Goal: Transaction & Acquisition: Purchase product/service

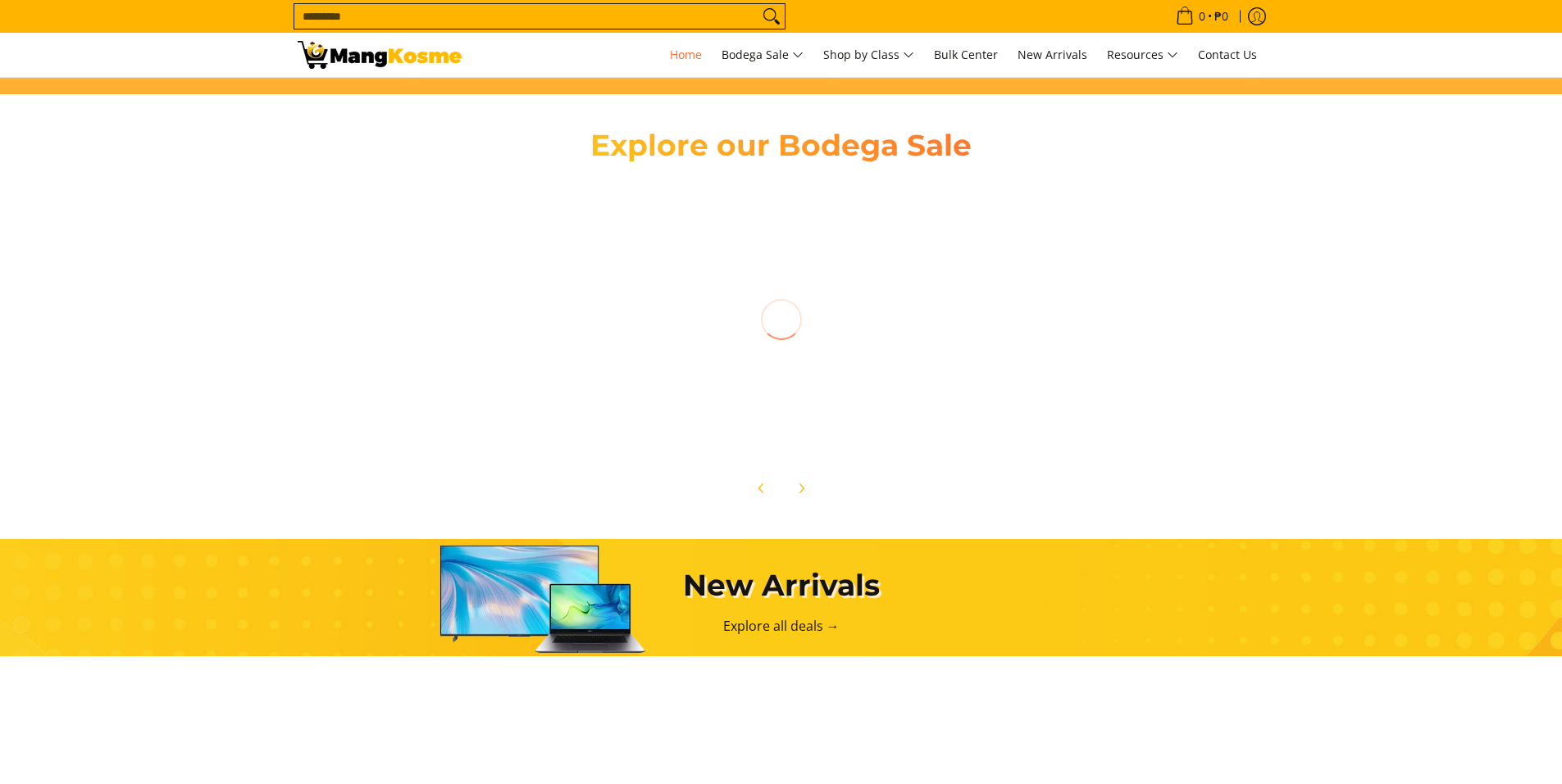
scroll to position [409, 0]
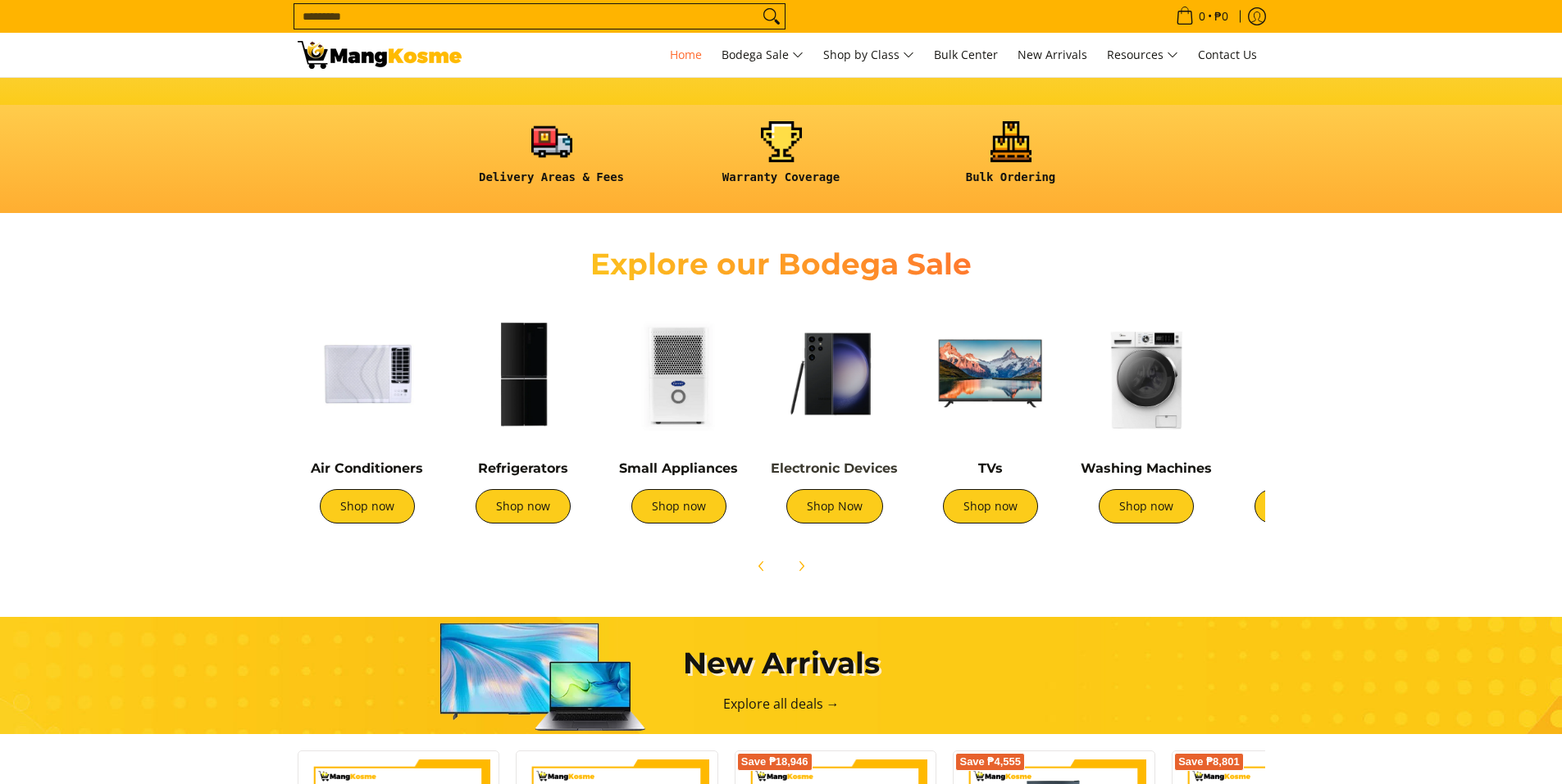
click at [777, 420] on img at bounding box center [834, 374] width 140 height 140
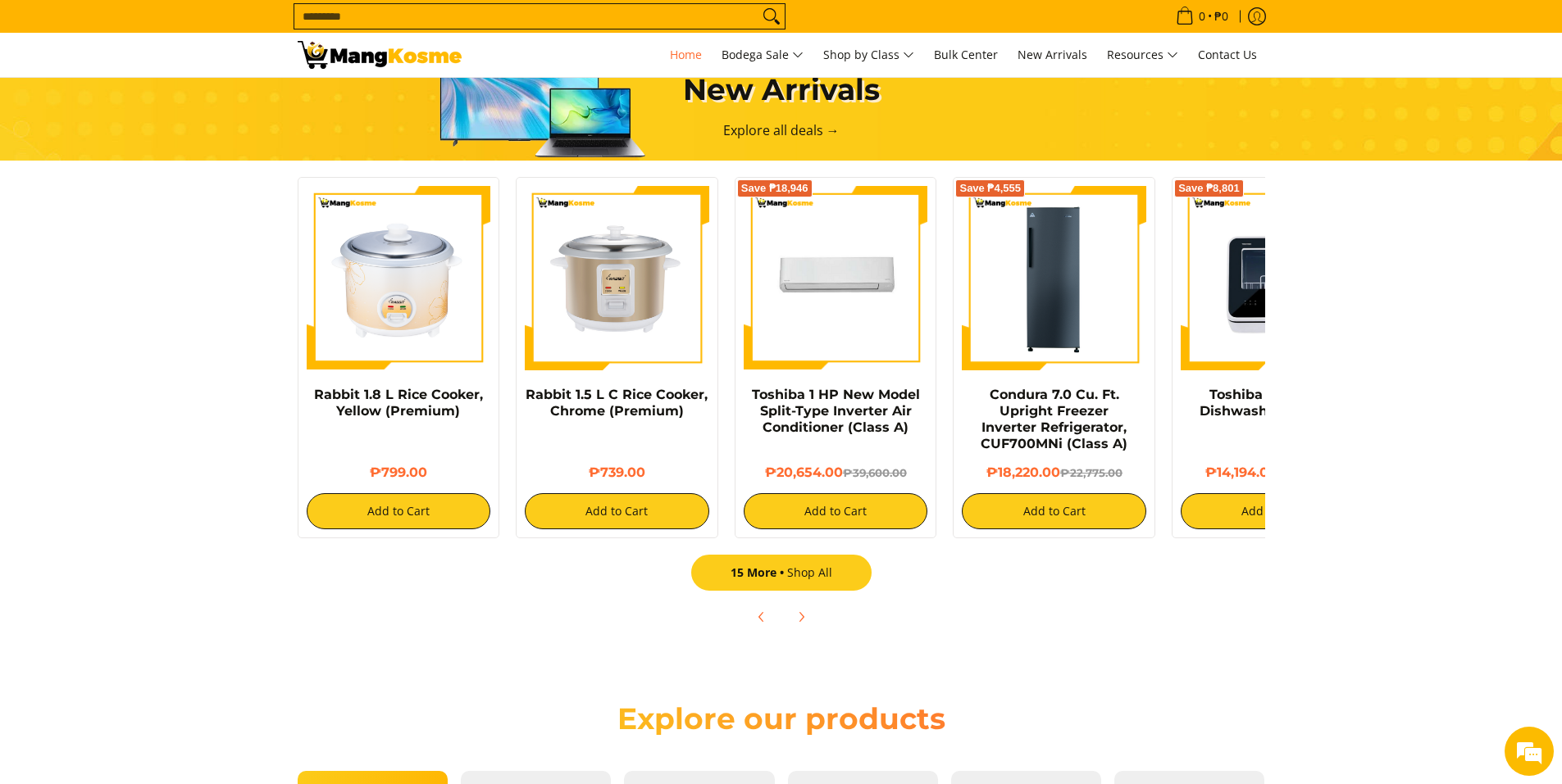
scroll to position [0, 1956]
click at [794, 581] on link "15 More Shop All" at bounding box center [781, 573] width 180 height 36
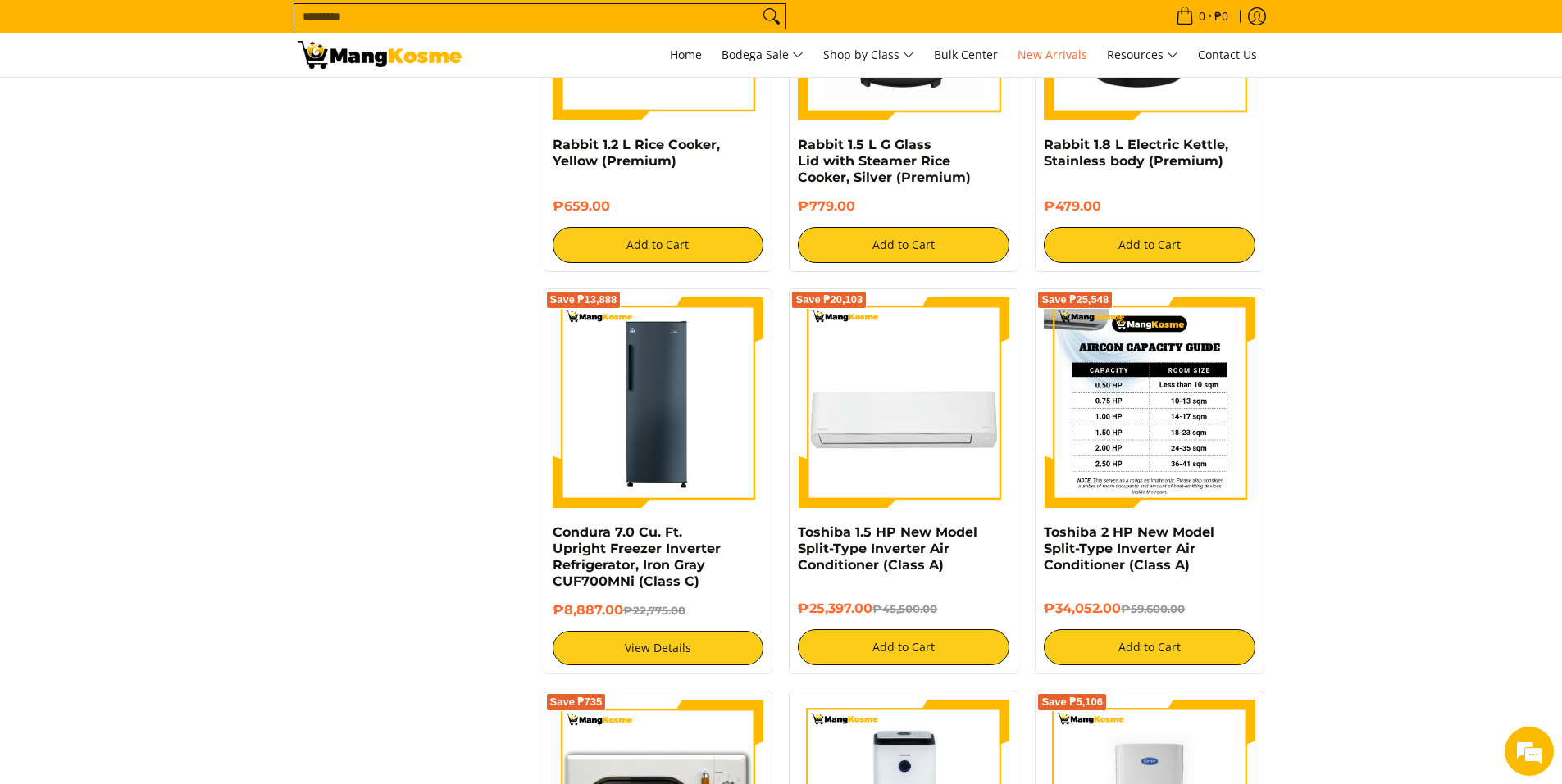
scroll to position [2049, 0]
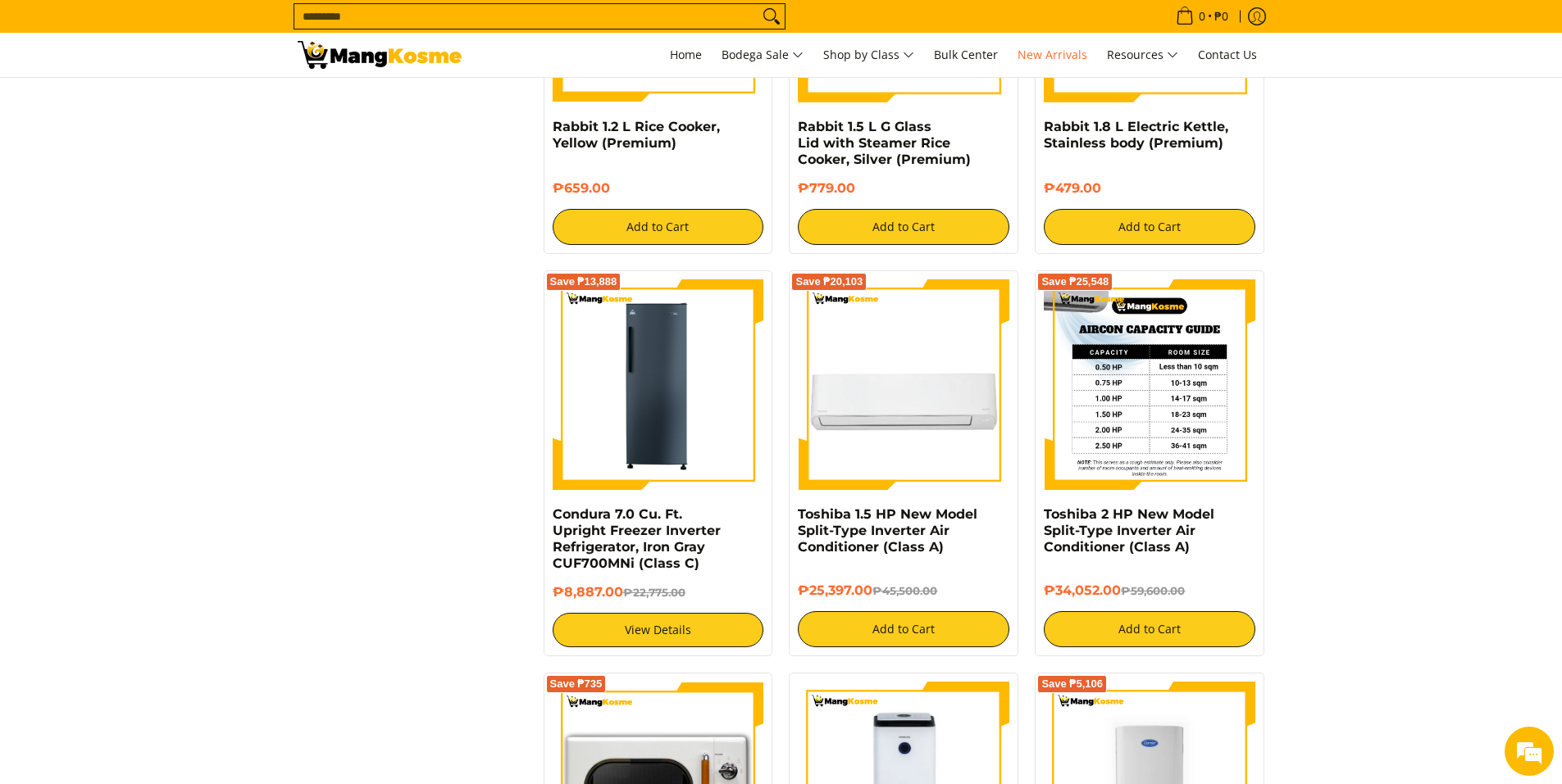
click at [1122, 392] on img at bounding box center [1148, 385] width 211 height 211
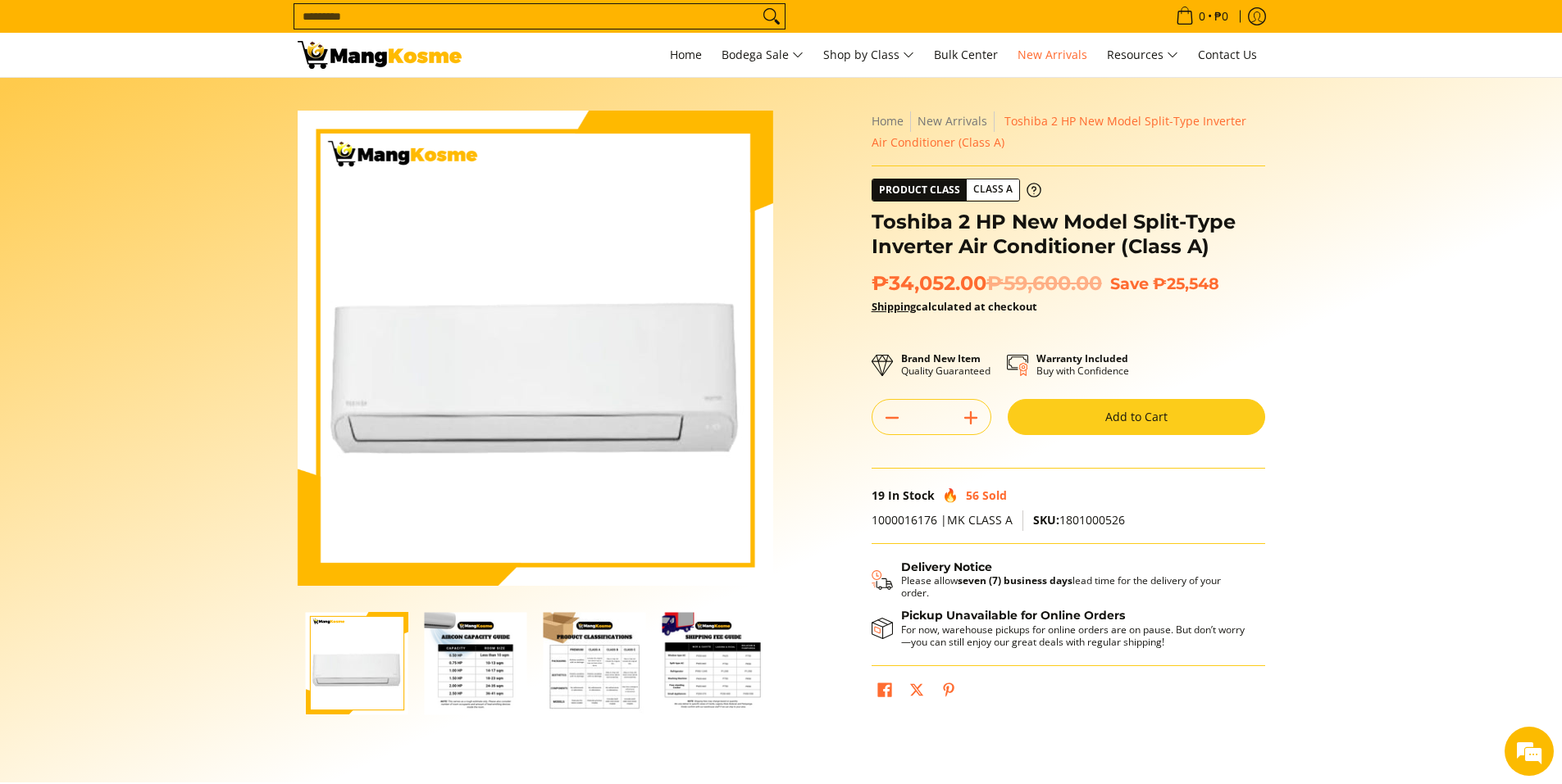
click at [485, 675] on img "Toshiba 2 HP New Model Split-Type Inverter Air Conditioner (Class A)-2" at bounding box center [475, 663] width 102 height 102
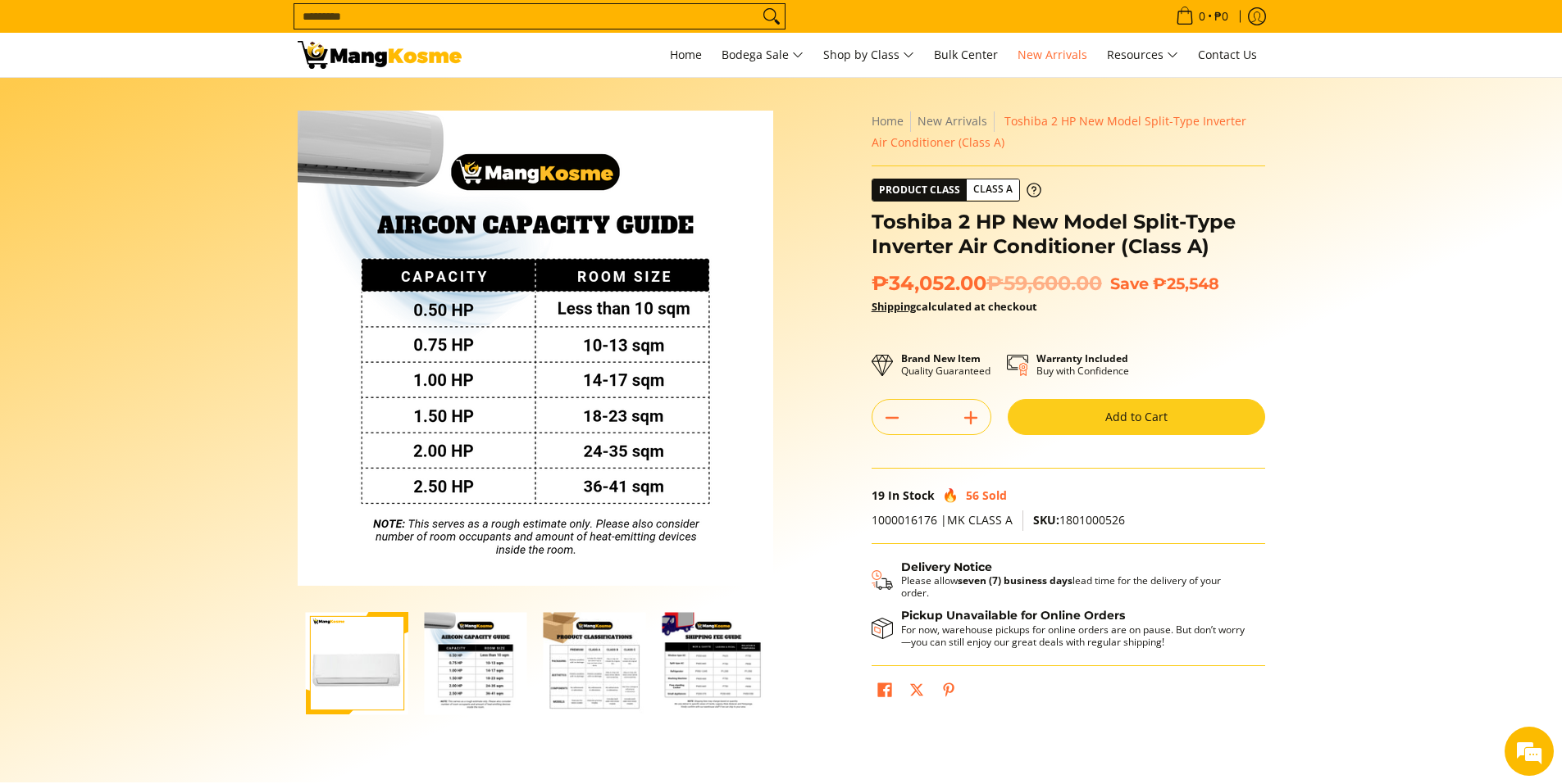
click at [1062, 419] on button "Add to Cart" at bounding box center [1137, 417] width 258 height 36
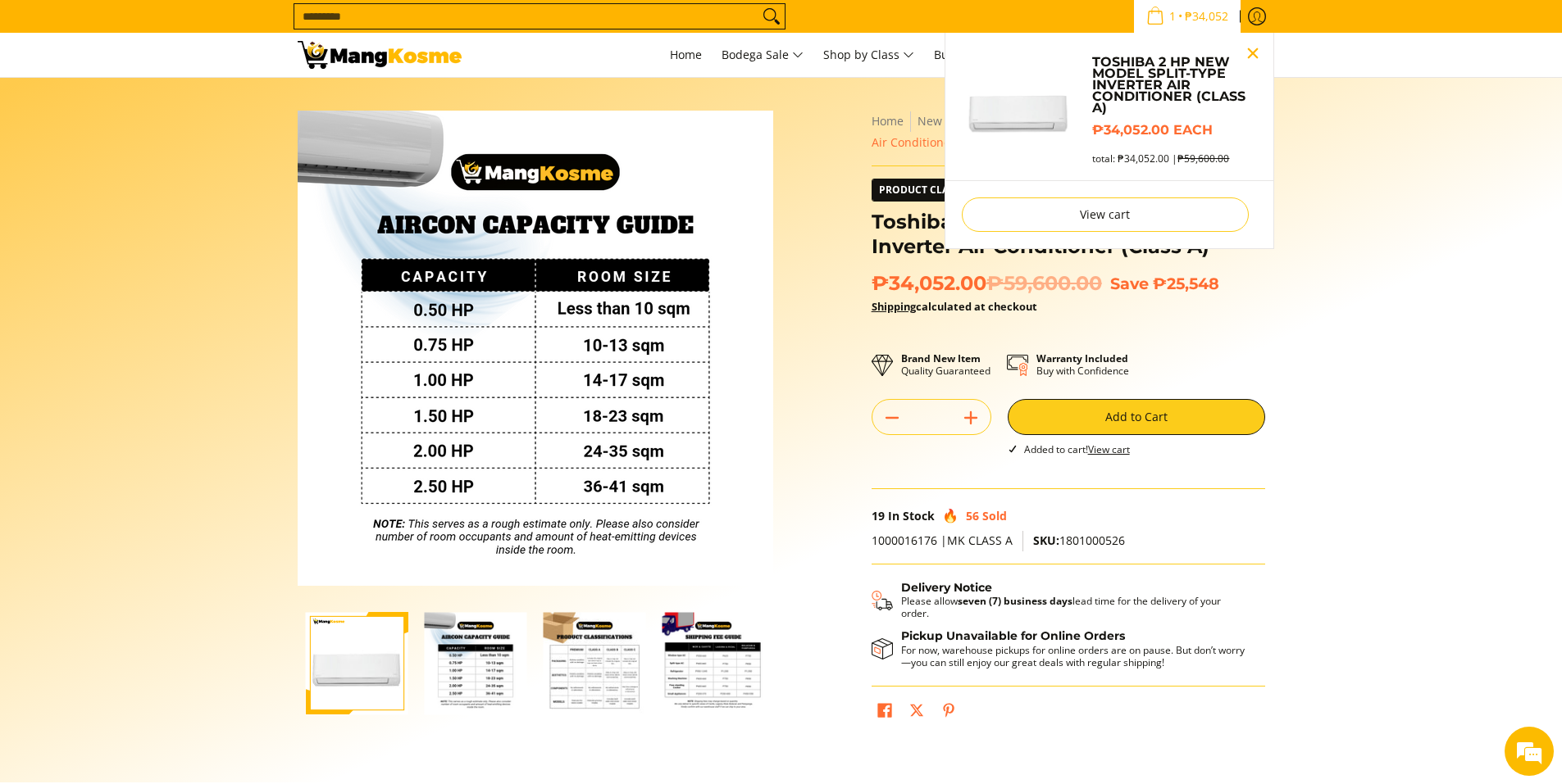
click at [1250, 53] on button "Close pop up" at bounding box center [1253, 53] width 25 height 25
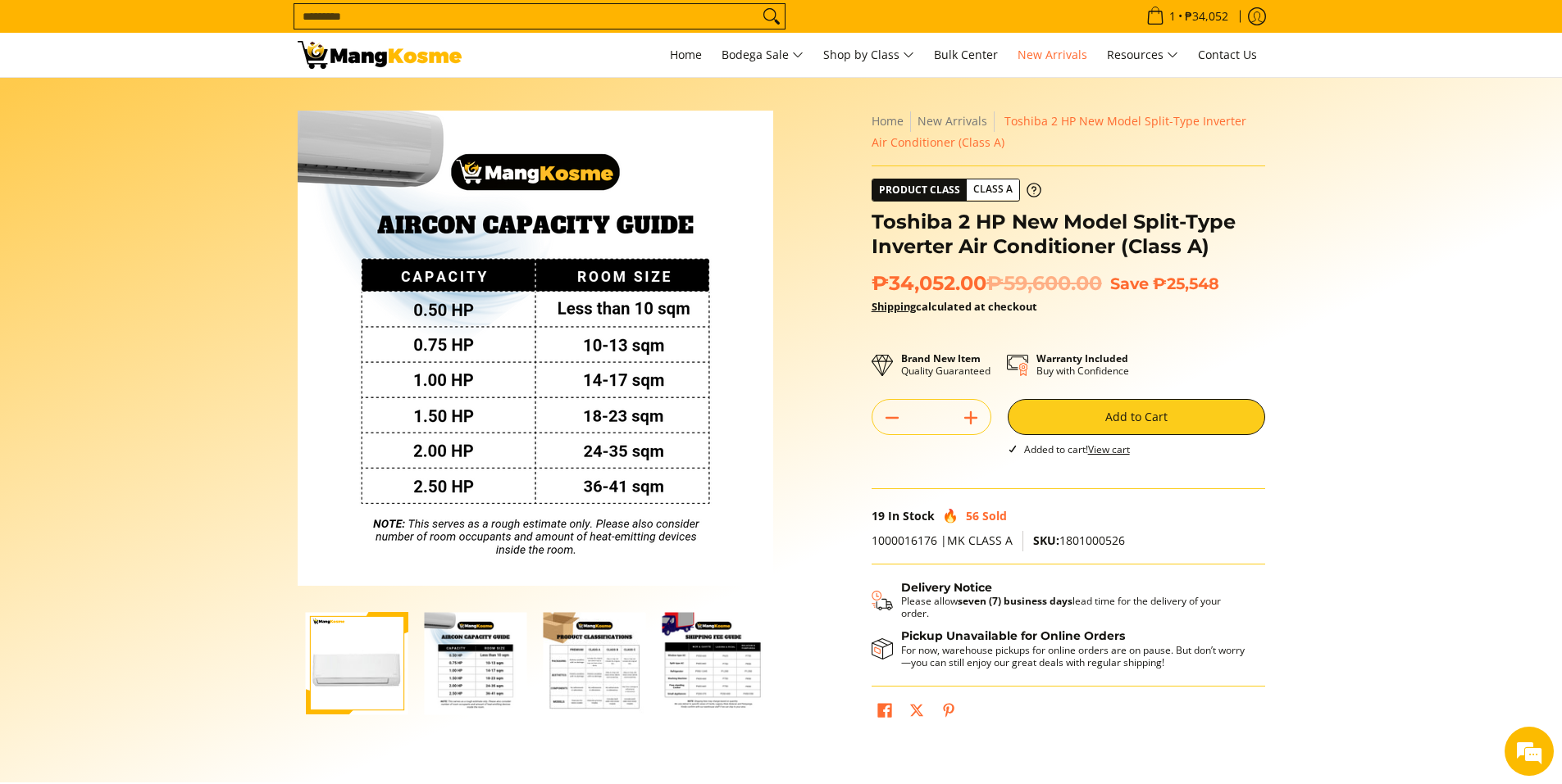
click at [486, 664] on img "Toshiba 2 HP New Model Split-Type Inverter Air Conditioner (Class A)-2" at bounding box center [475, 663] width 102 height 102
click at [688, 675] on img "mang-kosme-shipping-fee-guide-infographic" at bounding box center [713, 663] width 102 height 102
